Goal: Task Accomplishment & Management: Manage account settings

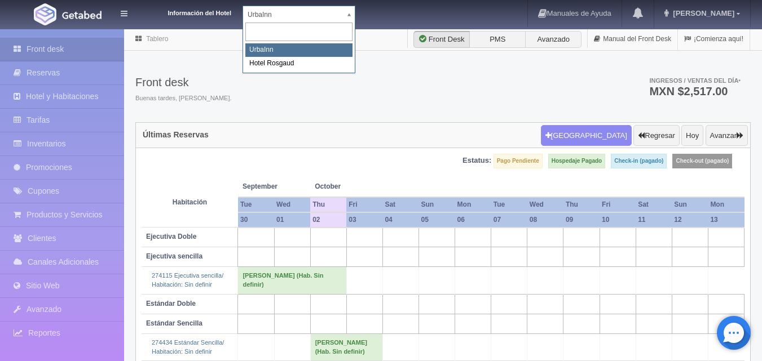
click at [345, 28] on body "Información del Hotel [GEOGRAPHIC_DATA] Manuales de Ayuda Actualizaciones recie…" at bounding box center [381, 241] width 762 height 427
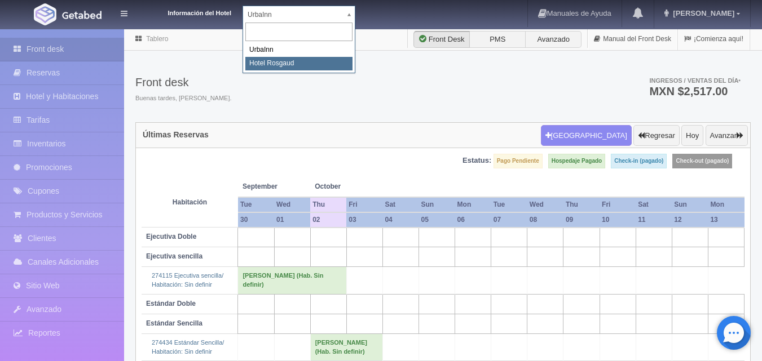
select select "561"
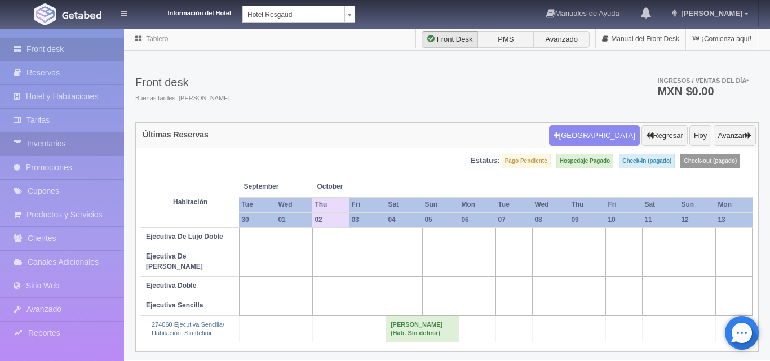
click at [80, 146] on link "Inventarios" at bounding box center [62, 144] width 124 height 23
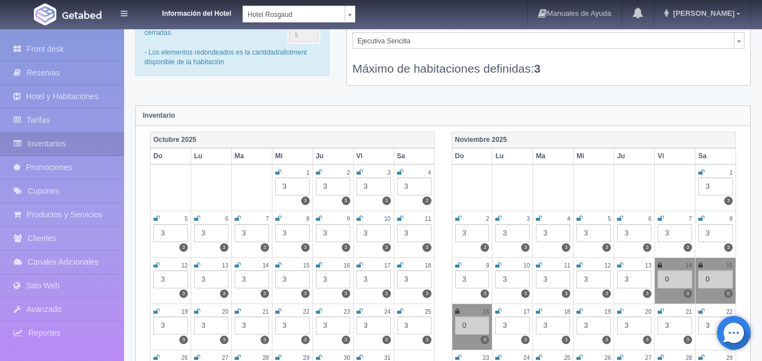
scroll to position [113, 0]
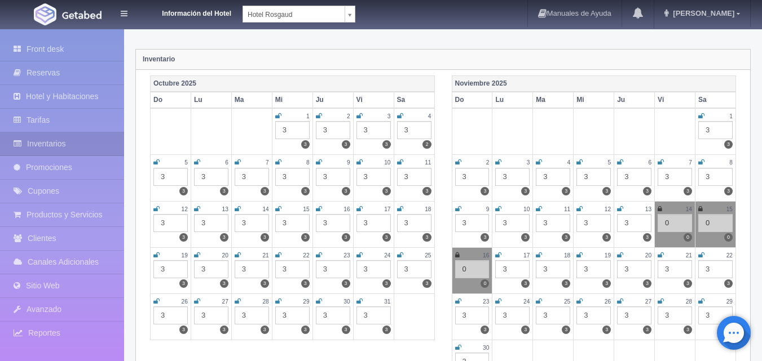
click at [409, 129] on div "3" at bounding box center [414, 130] width 34 height 18
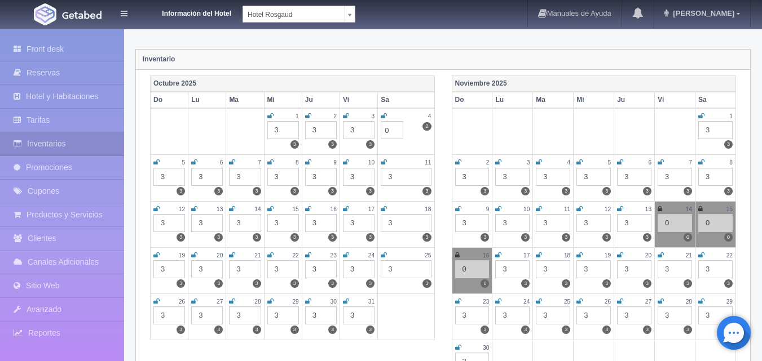
type input "0"
click at [382, 121] on link at bounding box center [384, 117] width 6 height 10
click at [395, 170] on div "3" at bounding box center [406, 177] width 50 height 18
type input "0"
click at [389, 166] on div "11" at bounding box center [406, 163] width 50 height 10
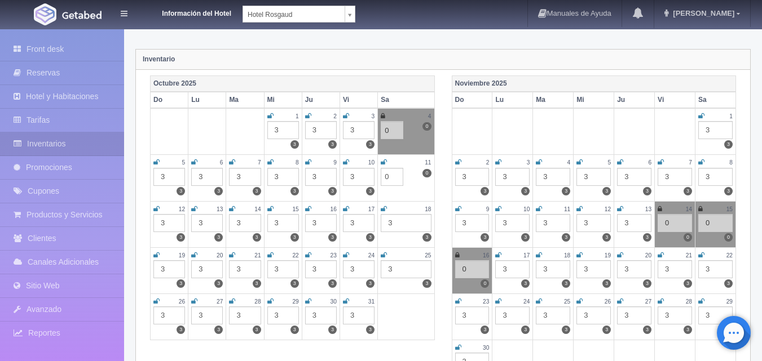
click at [389, 163] on div "11" at bounding box center [406, 163] width 50 height 10
click at [387, 163] on icon at bounding box center [384, 162] width 6 height 7
click at [359, 178] on div "3" at bounding box center [359, 177] width 32 height 18
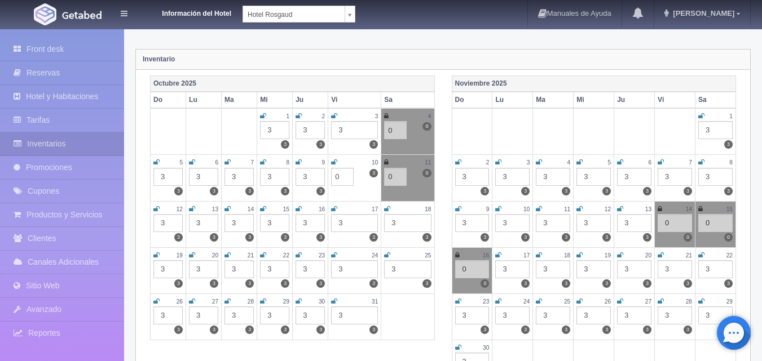
type input "0"
click at [336, 161] on icon at bounding box center [334, 162] width 6 height 7
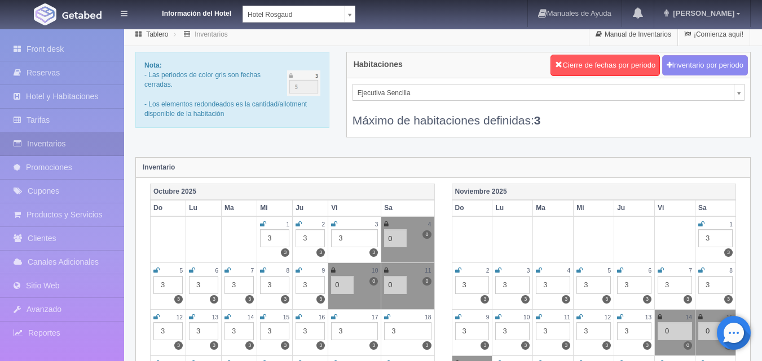
scroll to position [0, 0]
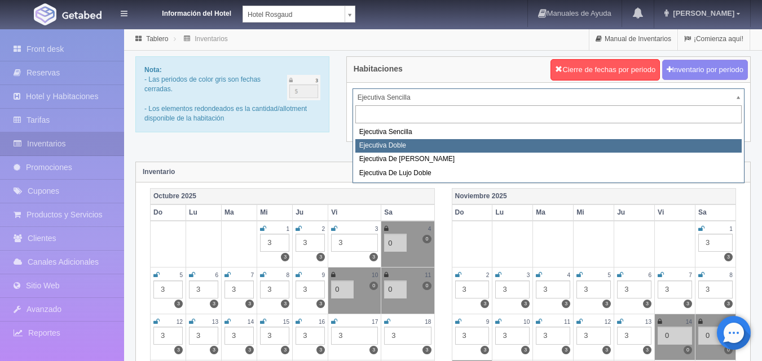
select select "1750"
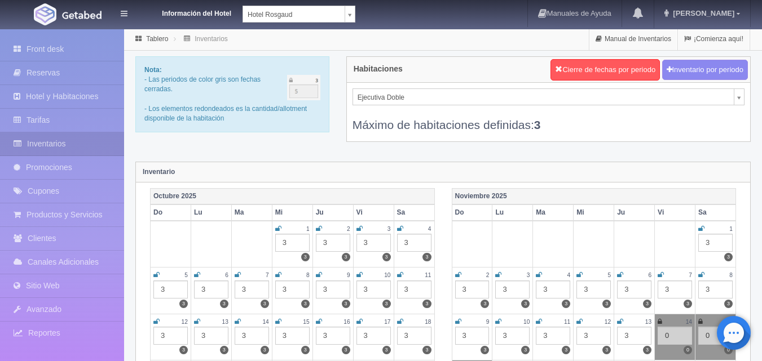
click at [414, 243] on div "3" at bounding box center [414, 243] width 34 height 18
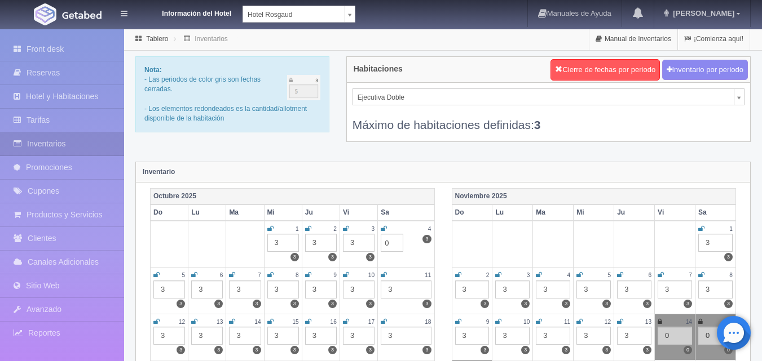
type input "0"
click at [385, 231] on icon at bounding box center [384, 229] width 6 height 7
click at [362, 288] on div "3" at bounding box center [359, 290] width 32 height 18
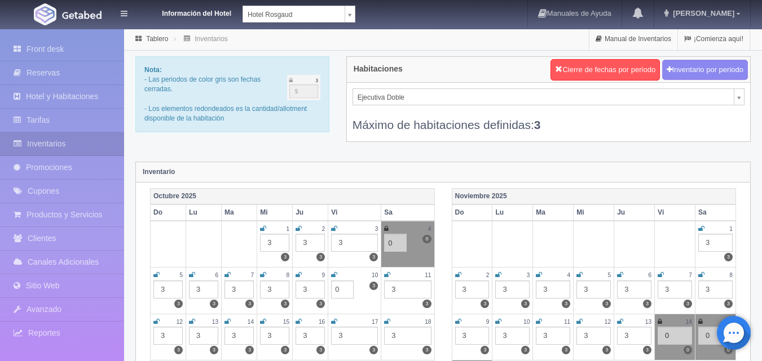
type input "0"
click at [401, 290] on div "3" at bounding box center [407, 290] width 47 height 18
type input "0"
click at [334, 279] on icon at bounding box center [334, 275] width 6 height 7
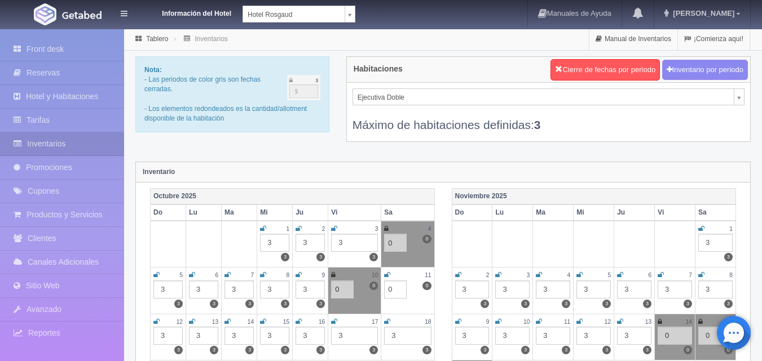
click at [387, 275] on icon at bounding box center [387, 275] width 6 height 7
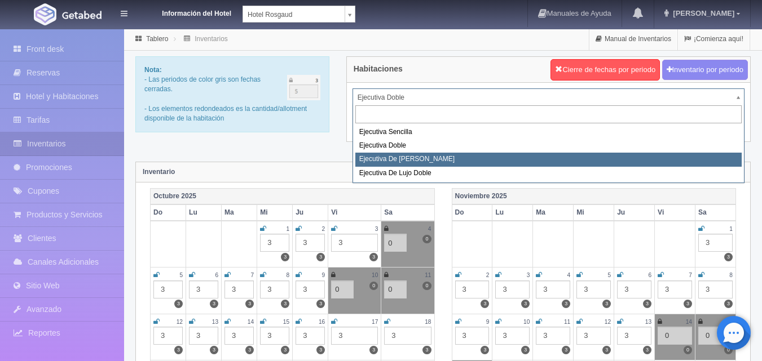
select select "1817"
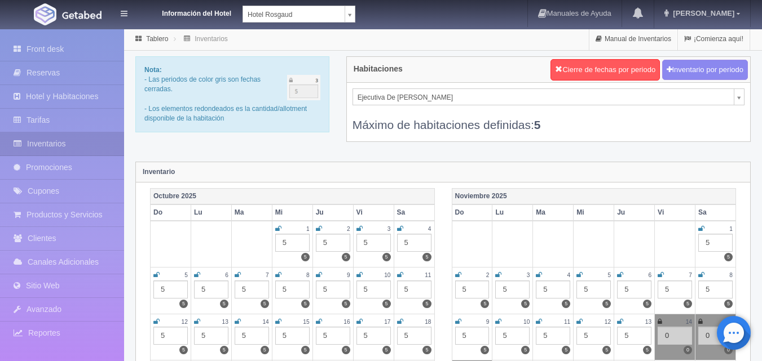
click at [416, 246] on div "5" at bounding box center [414, 243] width 34 height 18
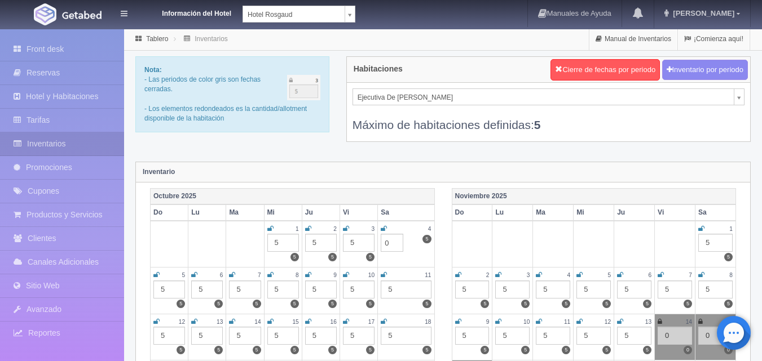
type input "0"
click at [364, 290] on div "5" at bounding box center [359, 290] width 32 height 18
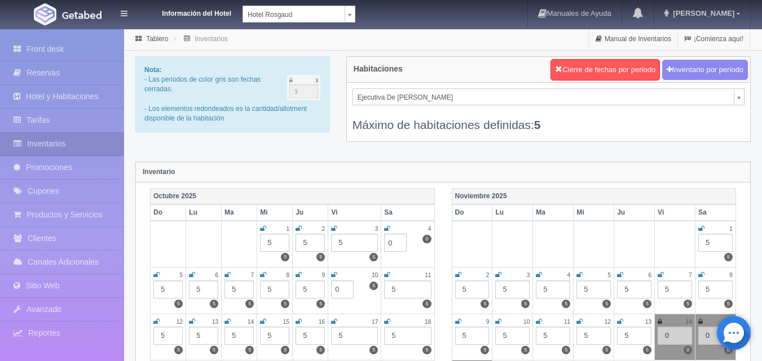
type input "0"
click at [403, 287] on div "5" at bounding box center [407, 290] width 47 height 18
type input "0"
click at [383, 272] on td "11 5 5 0" at bounding box center [407, 291] width 53 height 46
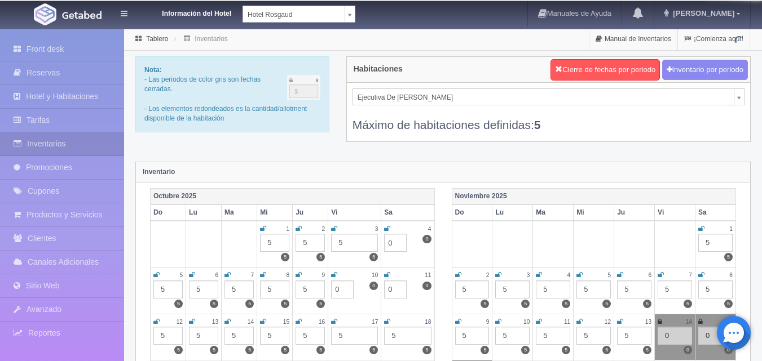
click at [388, 275] on icon at bounding box center [387, 275] width 6 height 7
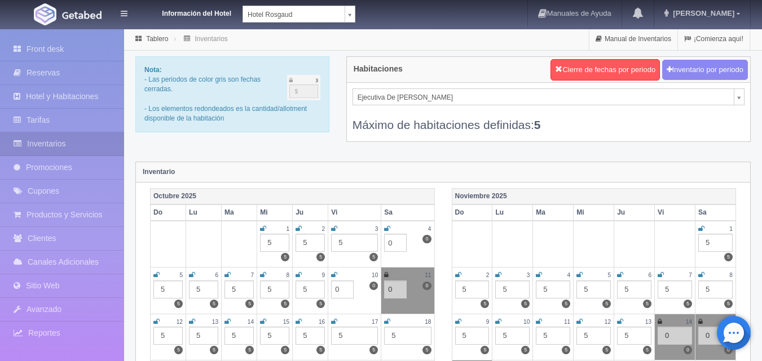
click at [334, 274] on icon at bounding box center [334, 275] width 6 height 7
click at [389, 229] on icon at bounding box center [387, 229] width 6 height 7
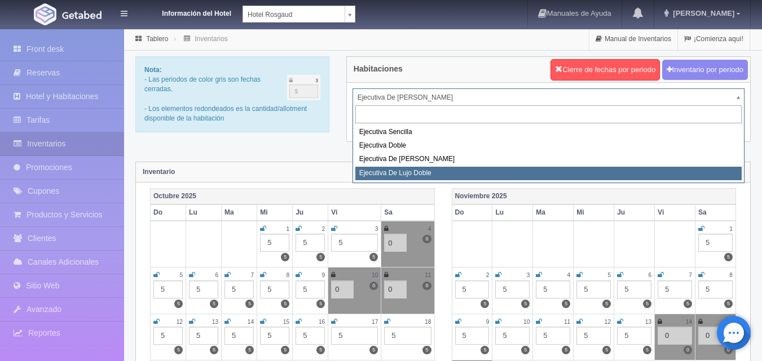
select select "1845"
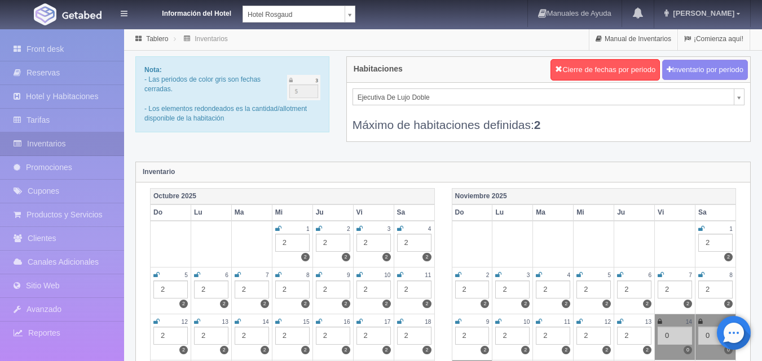
click at [408, 236] on div "2" at bounding box center [414, 243] width 34 height 18
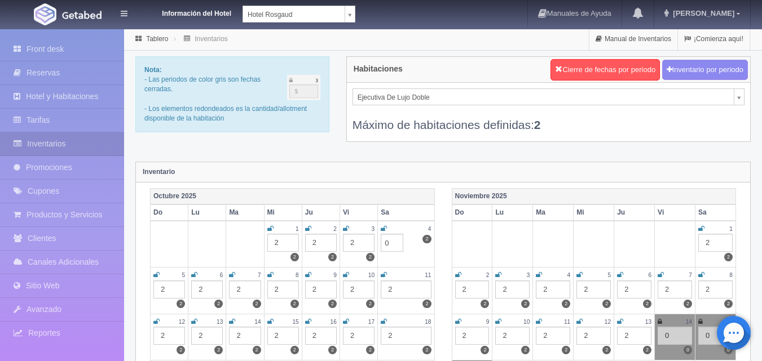
type input "0"
click at [350, 290] on div "2" at bounding box center [359, 290] width 32 height 18
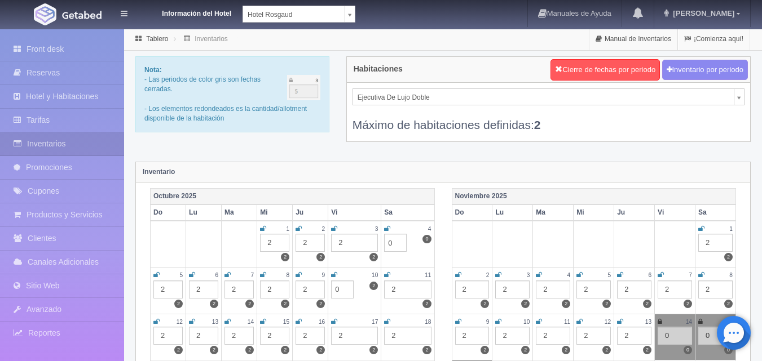
type input "0"
click at [407, 283] on div "2" at bounding box center [407, 290] width 47 height 18
type input "0"
click at [390, 271] on link at bounding box center [387, 276] width 6 height 10
click at [337, 277] on icon at bounding box center [334, 275] width 6 height 7
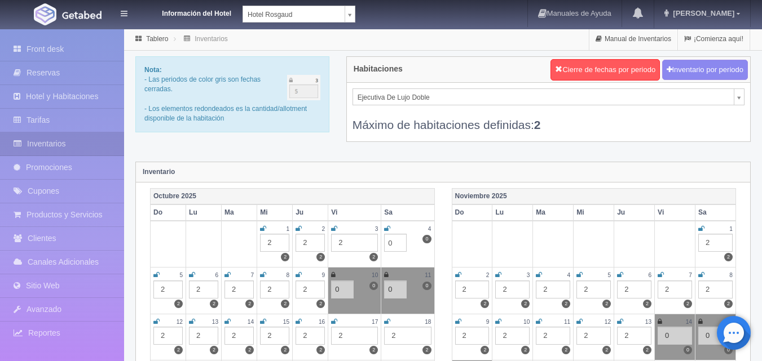
click at [386, 230] on icon at bounding box center [387, 229] width 6 height 7
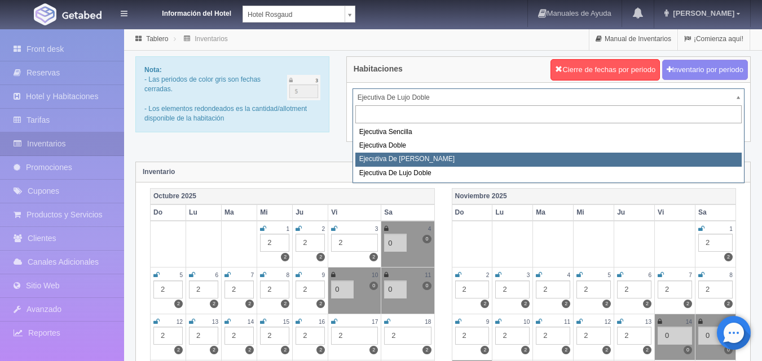
select select "1817"
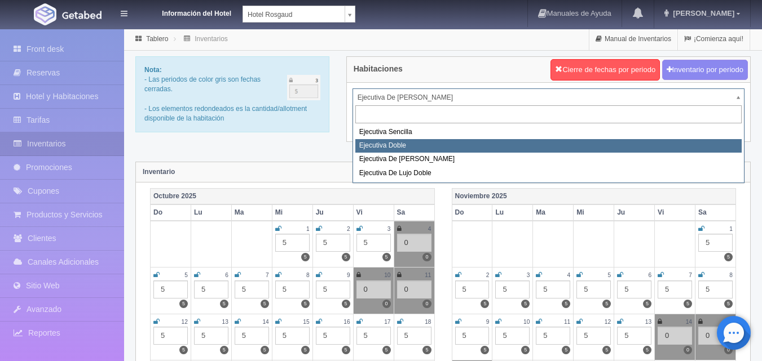
select select "1750"
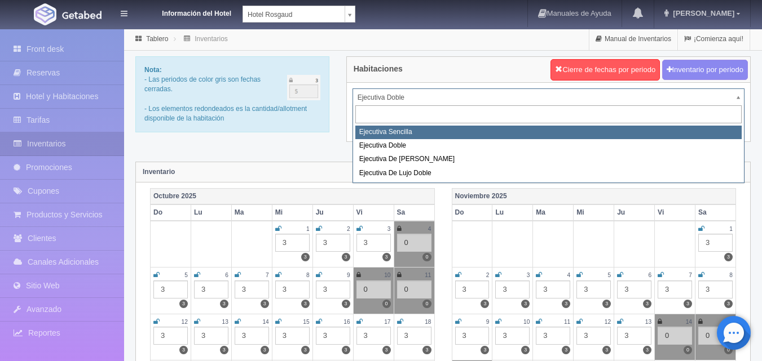
select select "1737"
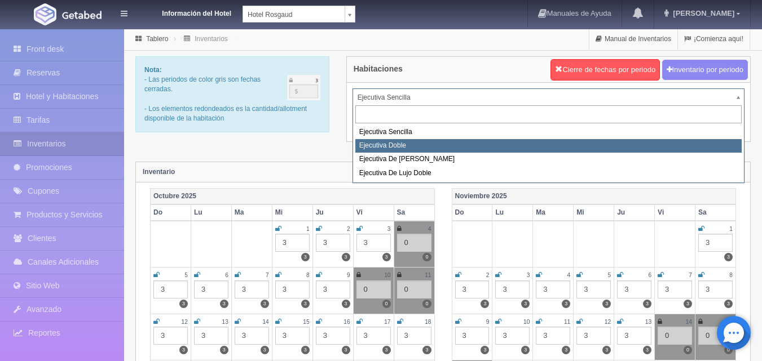
select select "1750"
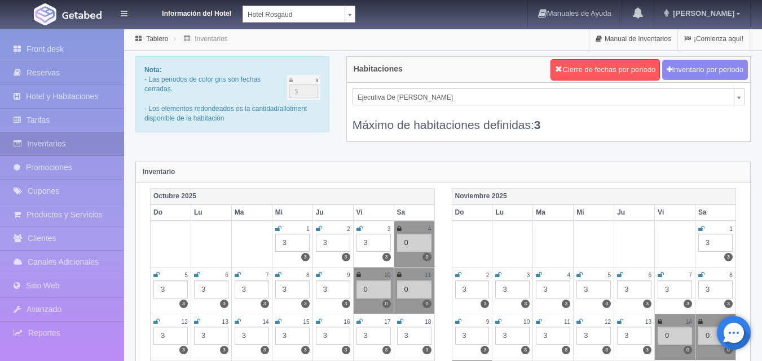
select select "1817"
click at [295, 247] on div "5" at bounding box center [292, 243] width 34 height 18
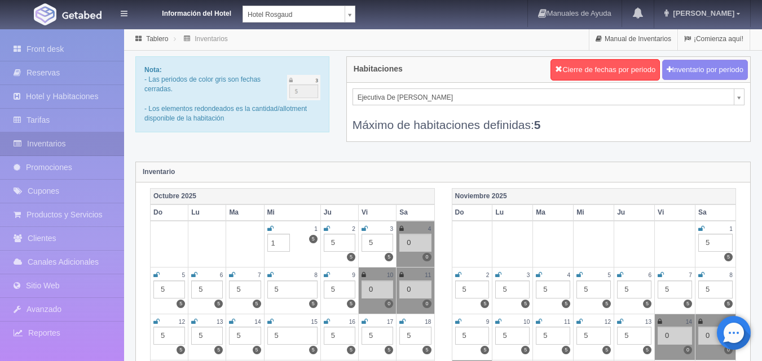
type input "1"
click at [273, 229] on div "1" at bounding box center [292, 229] width 50 height 10
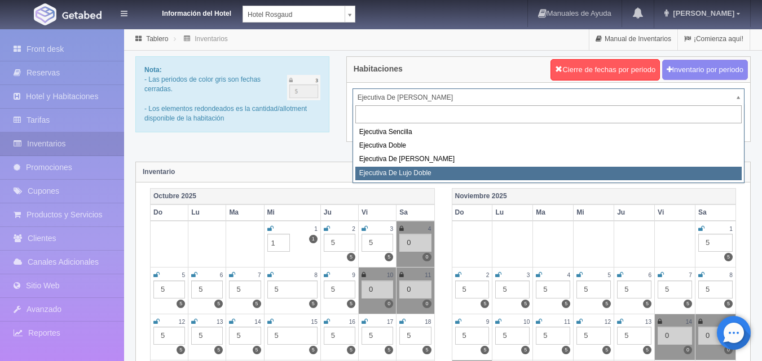
select select "1845"
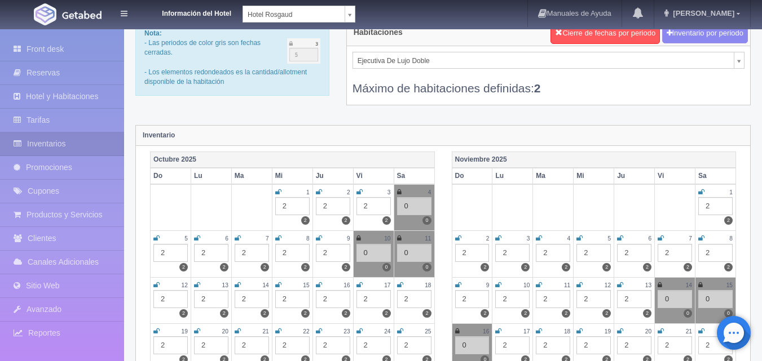
scroll to position [56, 0]
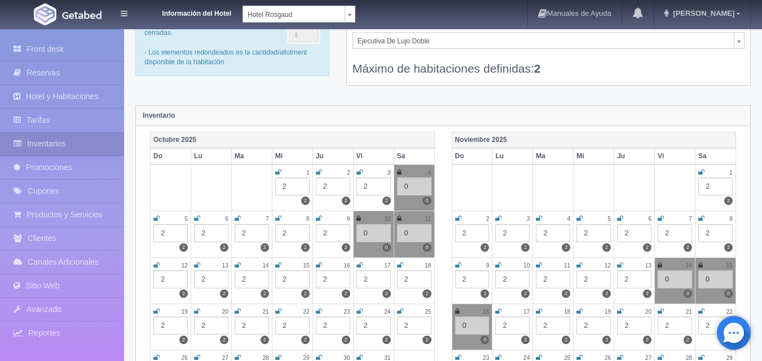
click at [292, 191] on div "2" at bounding box center [292, 187] width 34 height 18
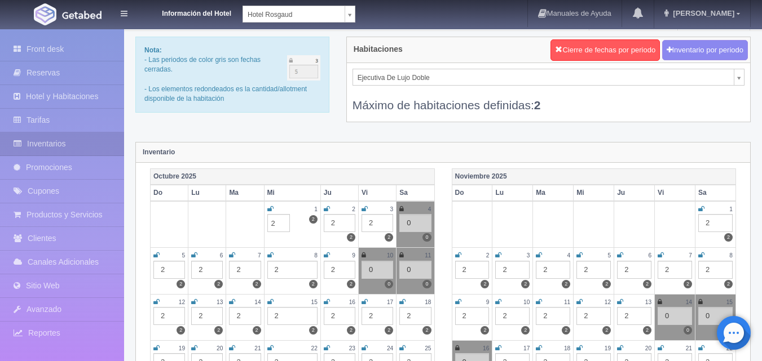
scroll to position [0, 0]
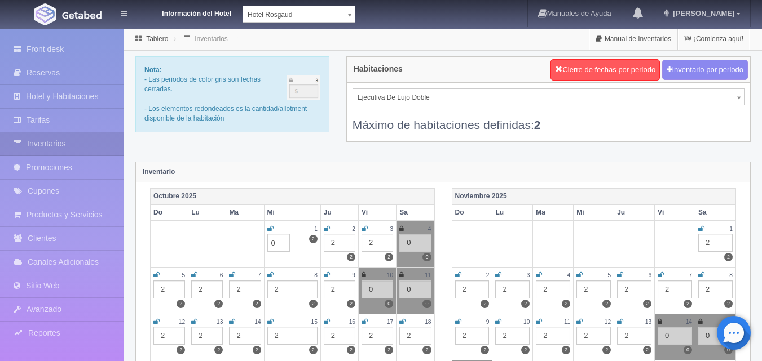
type input "0"
click at [270, 229] on icon at bounding box center [270, 229] width 6 height 7
